Goal: Information Seeking & Learning: Learn about a topic

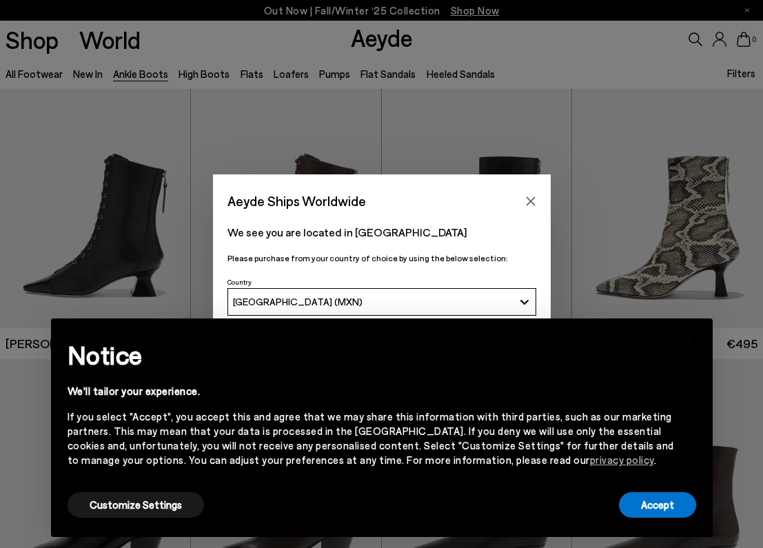
click at [530, 199] on icon "Close" at bounding box center [530, 201] width 11 height 11
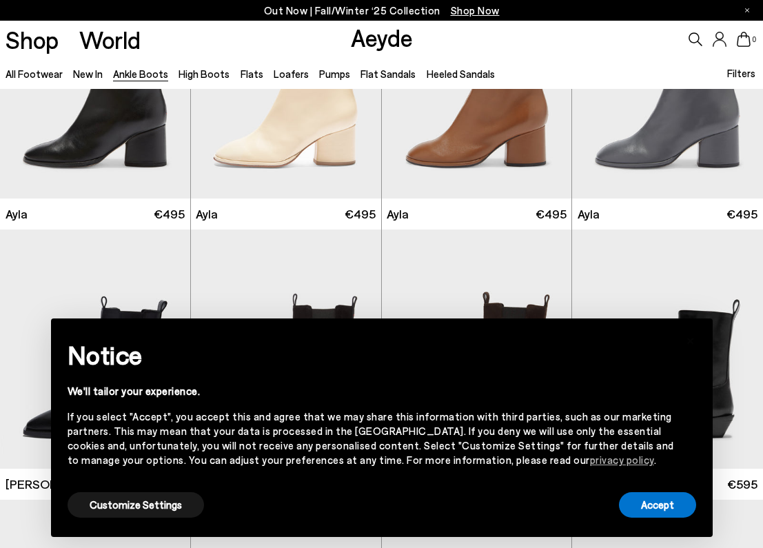
scroll to position [3099, 0]
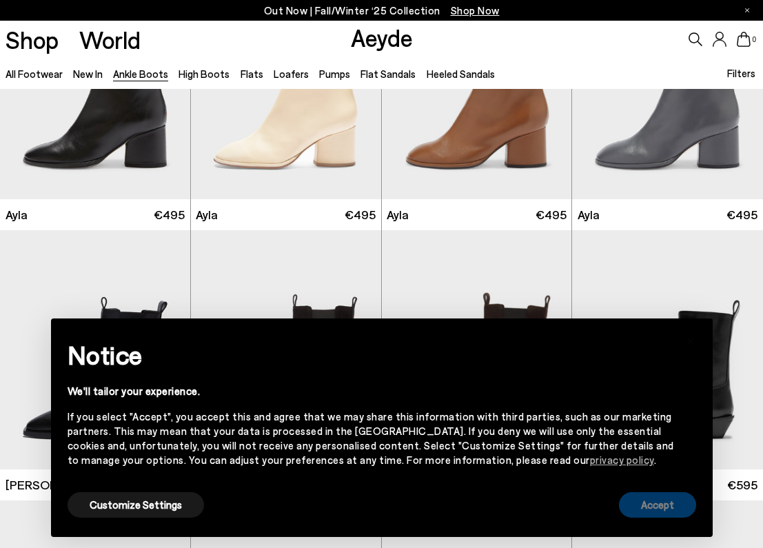
click at [649, 506] on button "Accept" at bounding box center [657, 504] width 77 height 25
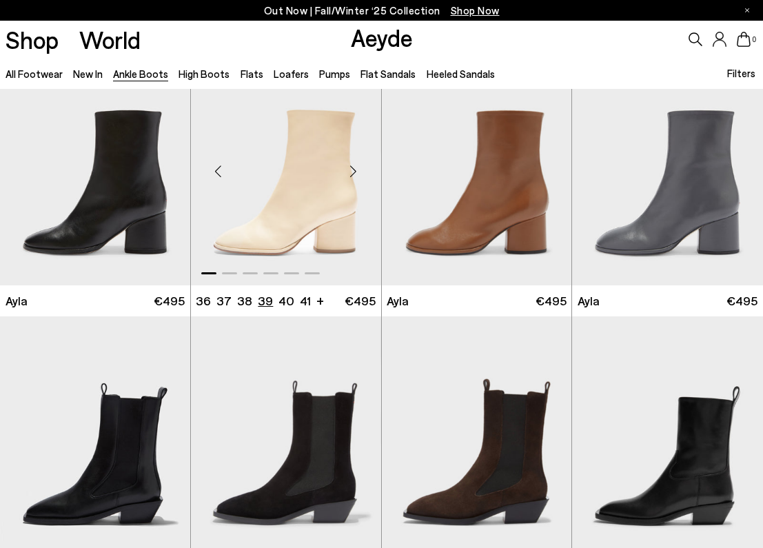
scroll to position [3007, 0]
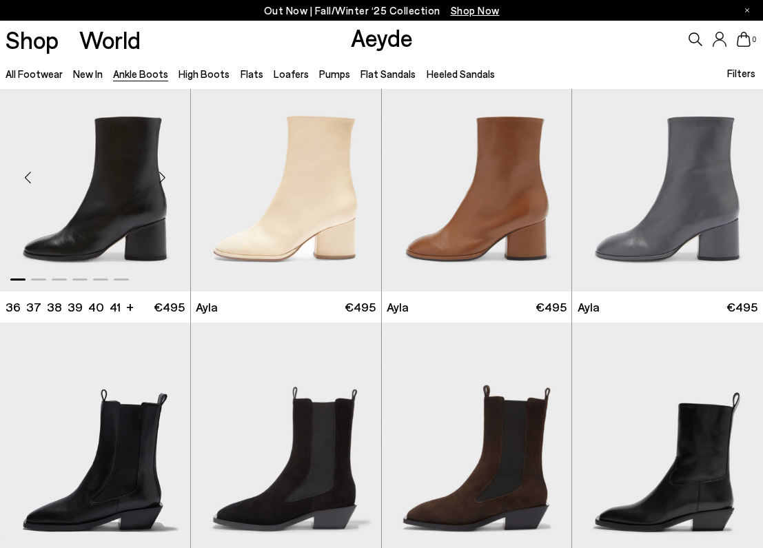
click at [167, 174] on div "Next slide" at bounding box center [162, 177] width 41 height 41
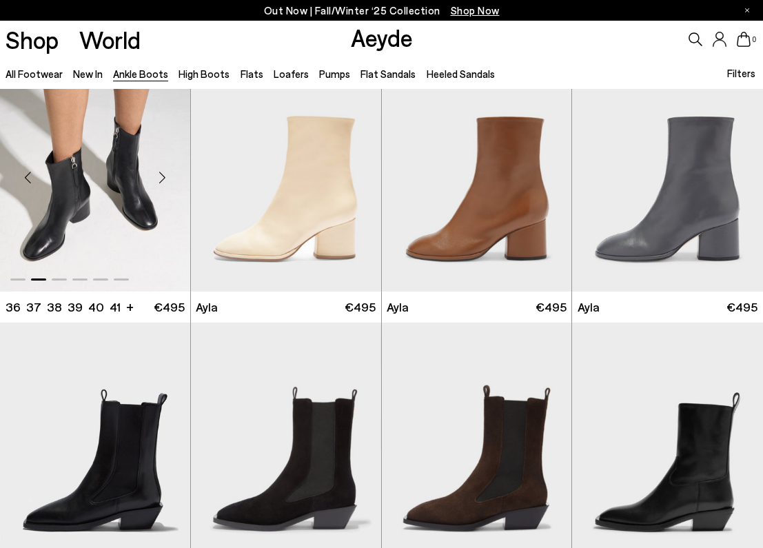
click at [165, 174] on div "Next slide" at bounding box center [162, 177] width 41 height 41
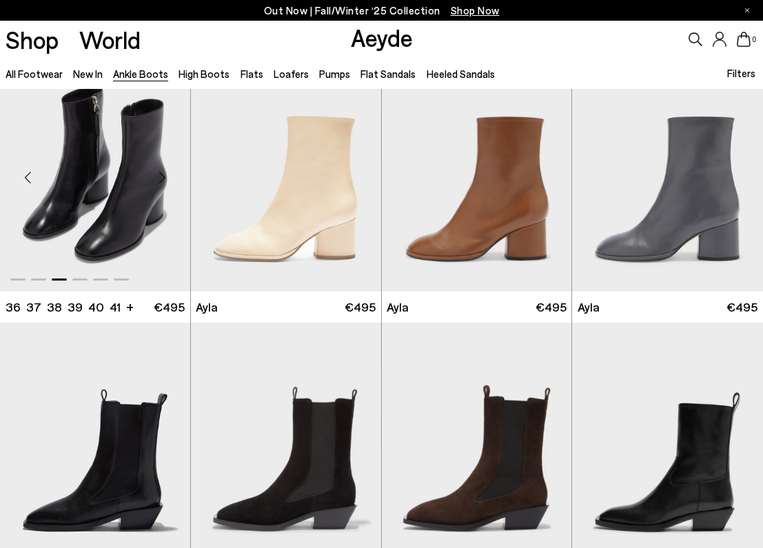
click at [163, 174] on div "Next slide" at bounding box center [162, 177] width 41 height 41
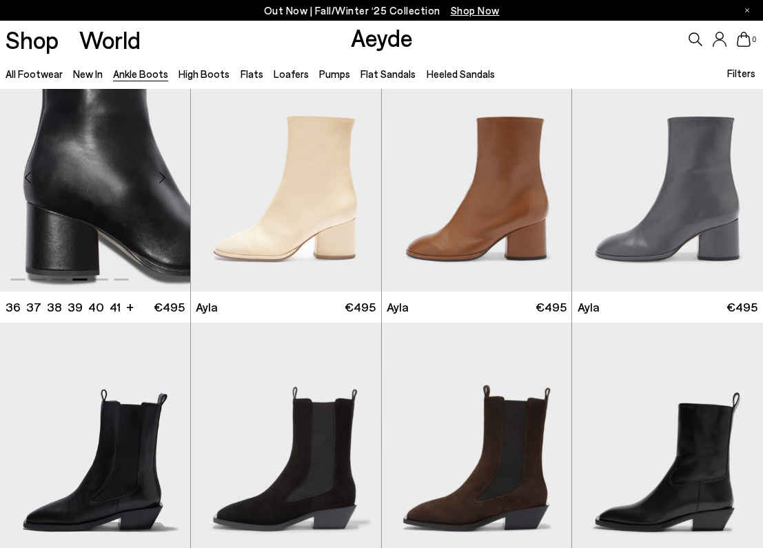
click at [162, 175] on div "Next slide" at bounding box center [162, 177] width 41 height 41
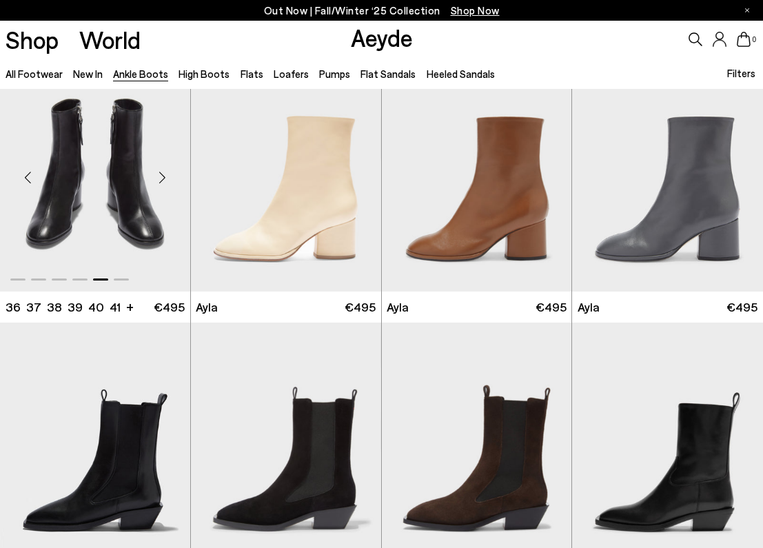
click at [160, 176] on div "Next slide" at bounding box center [162, 177] width 41 height 41
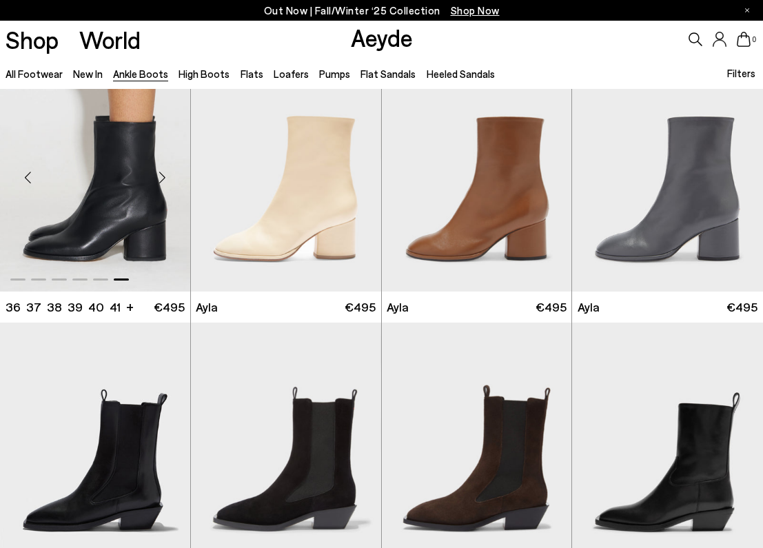
click at [159, 177] on div "Next slide" at bounding box center [162, 177] width 41 height 41
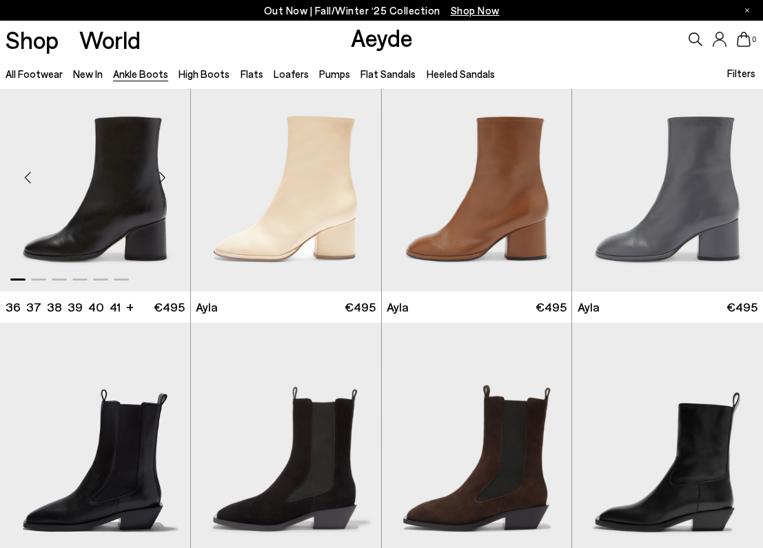
click at [159, 177] on div "Next slide" at bounding box center [162, 177] width 41 height 41
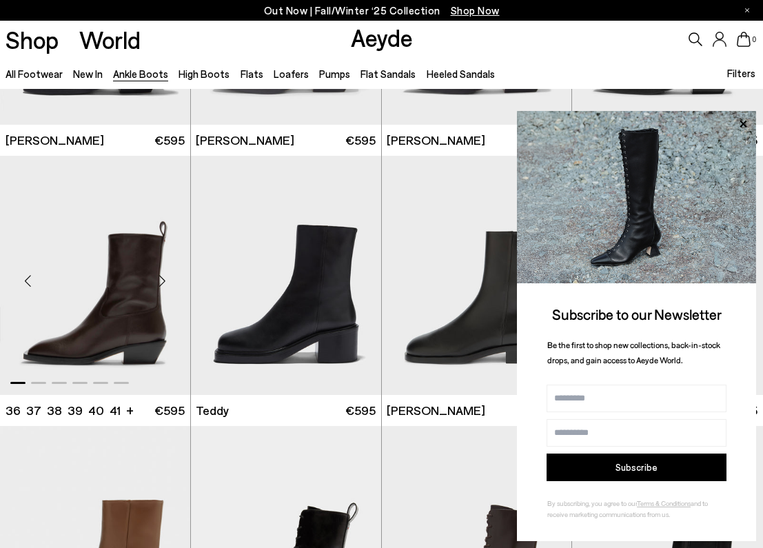
scroll to position [3446, 0]
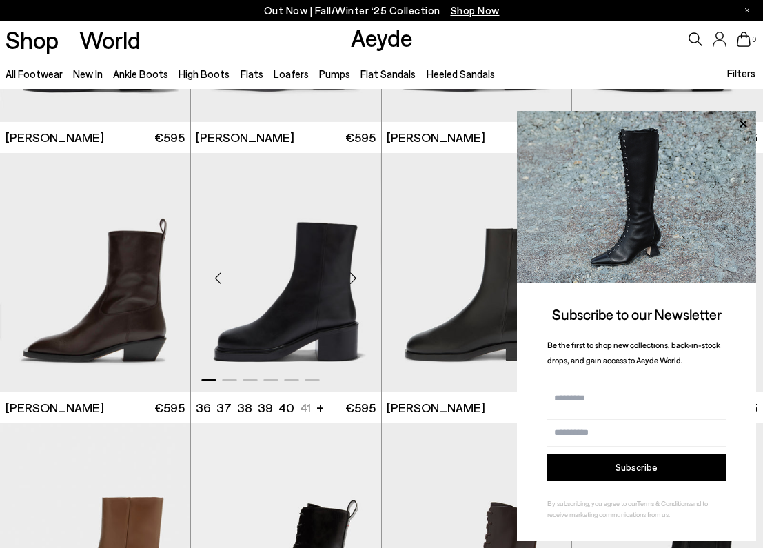
click at [360, 281] on div "Next slide" at bounding box center [353, 278] width 41 height 41
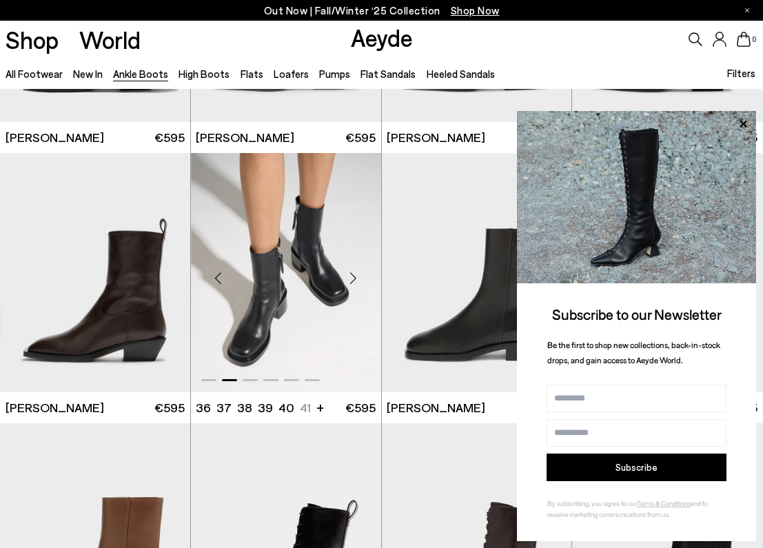
click at [354, 280] on div "Next slide" at bounding box center [353, 278] width 41 height 41
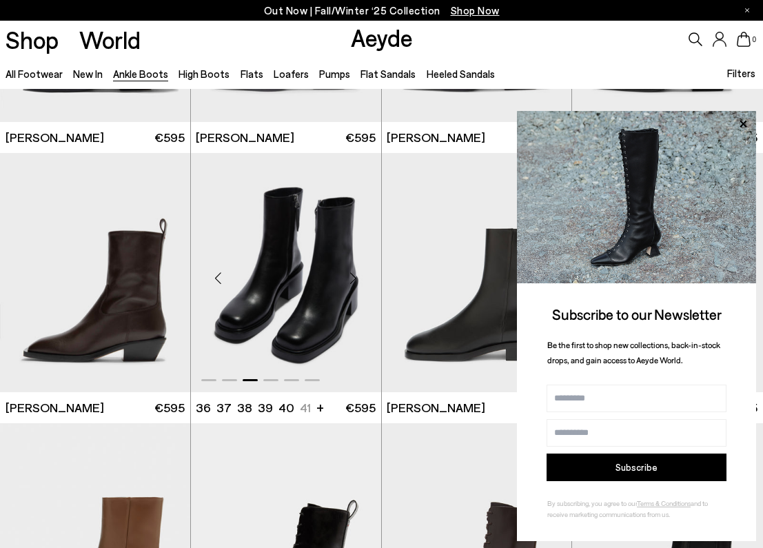
click at [354, 280] on div "Next slide" at bounding box center [353, 278] width 41 height 41
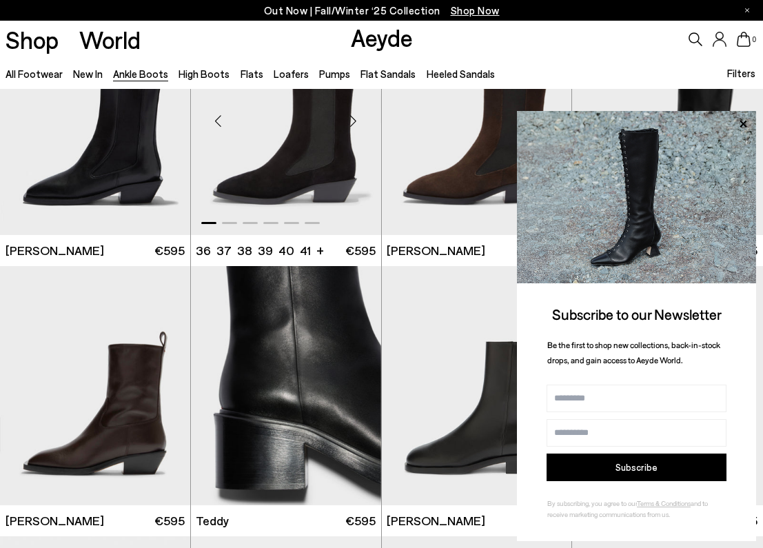
scroll to position [3334, 0]
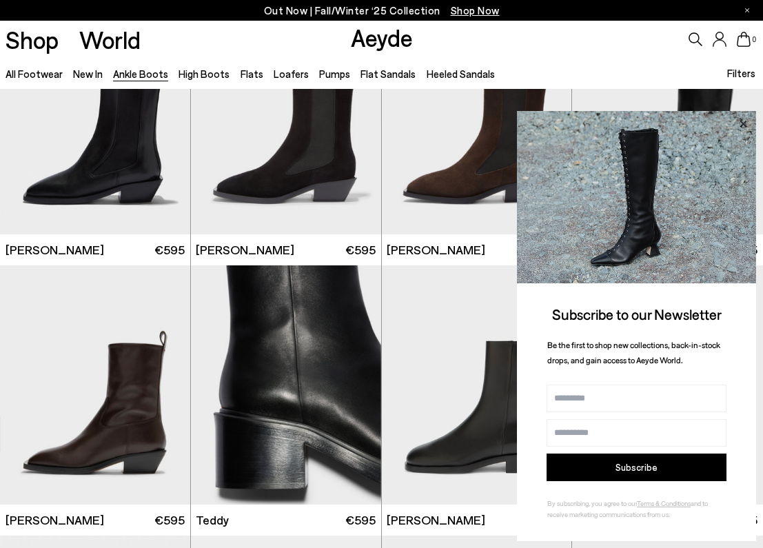
click at [741, 126] on icon at bounding box center [742, 123] width 7 height 7
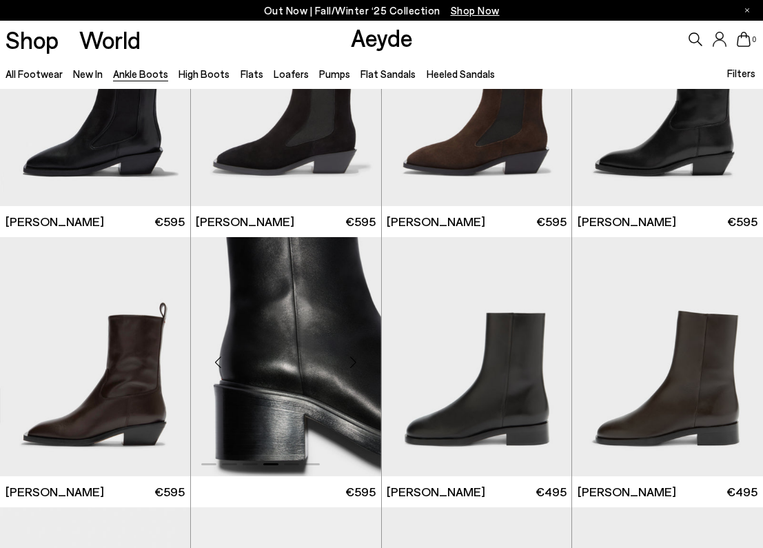
scroll to position [3360, 0]
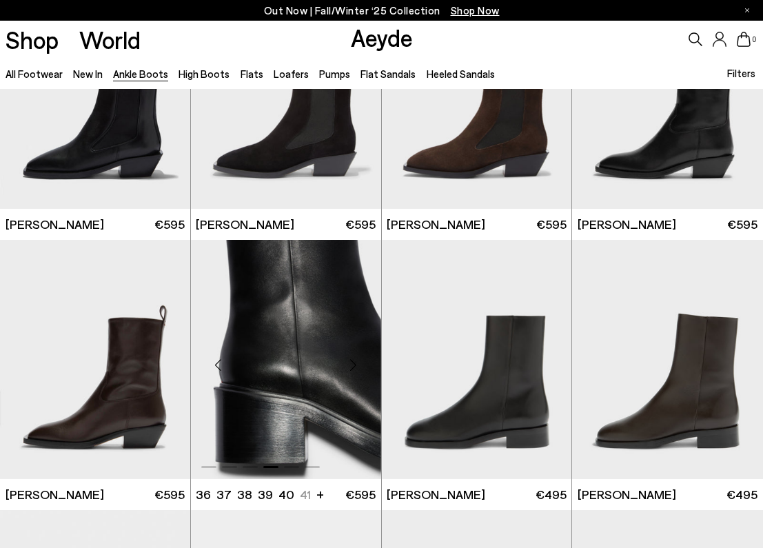
click at [320, 334] on img "4 / 6" at bounding box center [286, 359] width 190 height 239
click at [331, 457] on div at bounding box center [286, 463] width 190 height 17
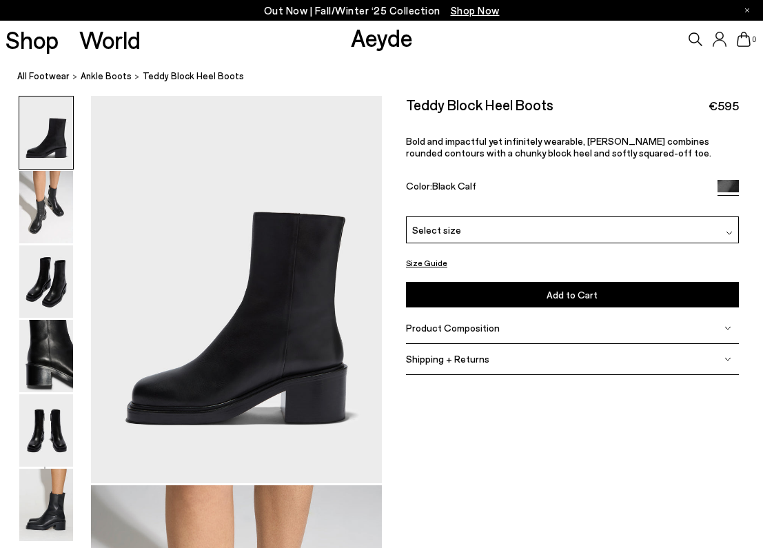
click at [428, 332] on span "Product Composition" at bounding box center [453, 328] width 94 height 12
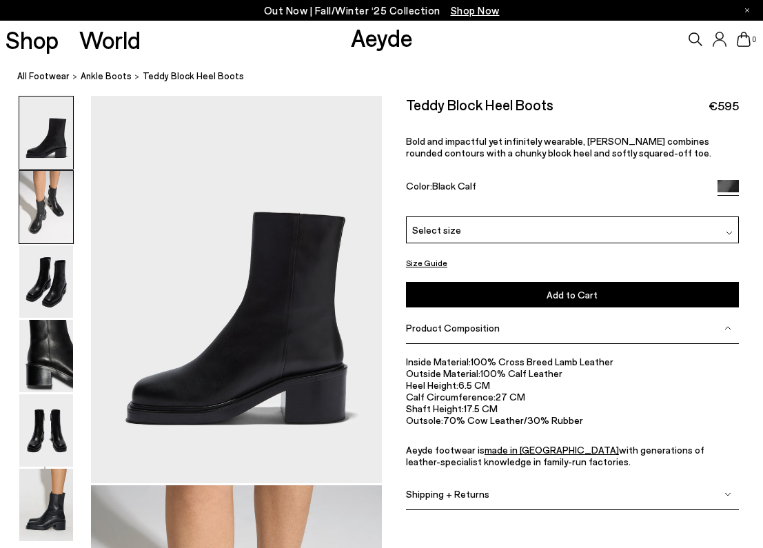
click at [43, 218] on img at bounding box center [46, 207] width 54 height 72
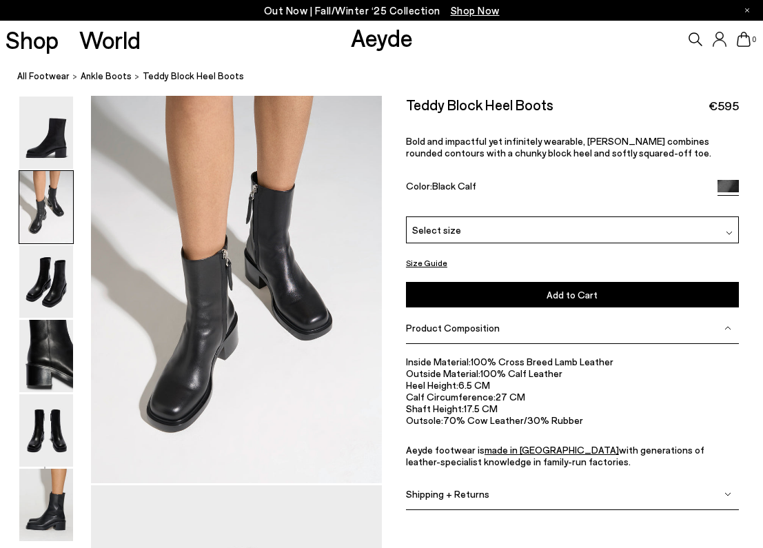
scroll to position [390, 0]
click at [52, 278] on img at bounding box center [46, 281] width 54 height 72
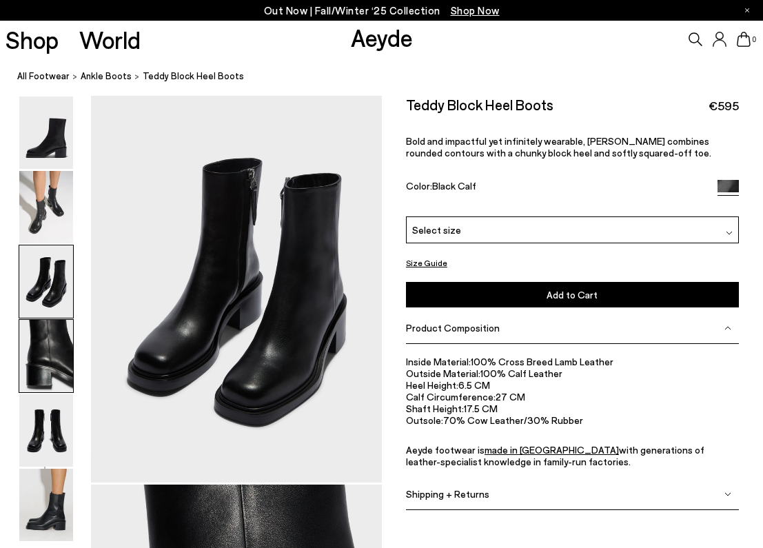
click at [55, 324] on img at bounding box center [46, 356] width 54 height 72
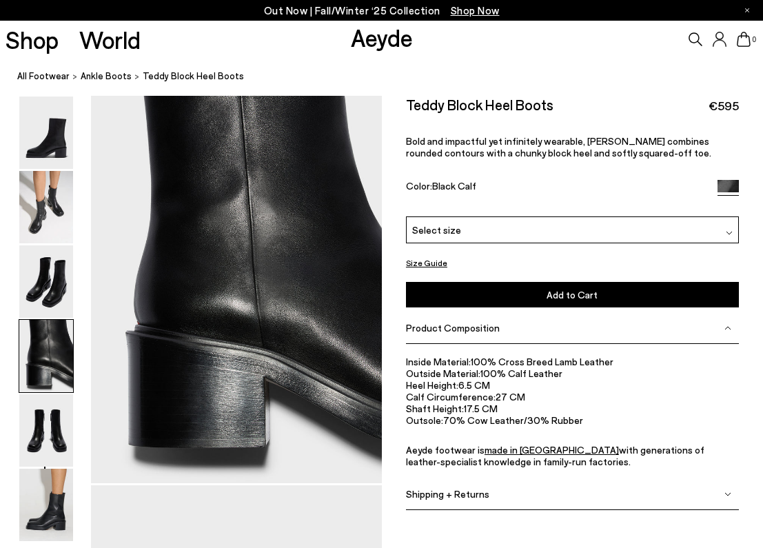
scroll to position [1168, 0]
click at [52, 200] on img at bounding box center [46, 207] width 54 height 72
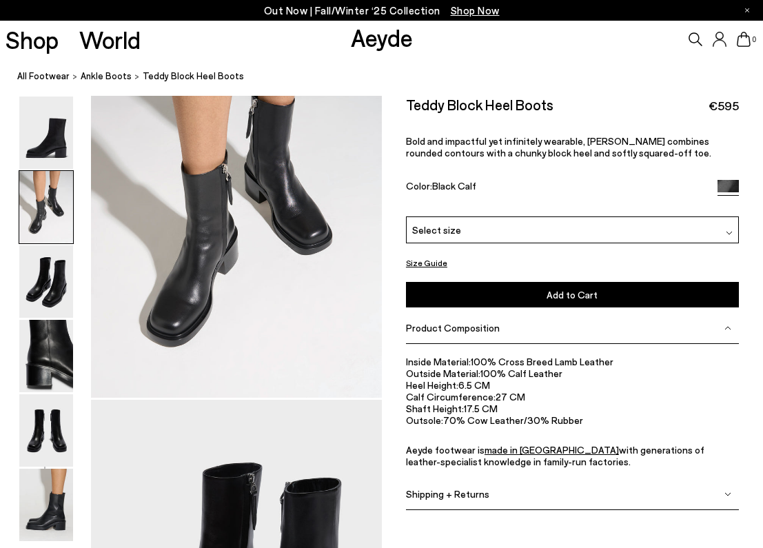
scroll to position [390, 0]
